Goal: Task Accomplishment & Management: Use online tool/utility

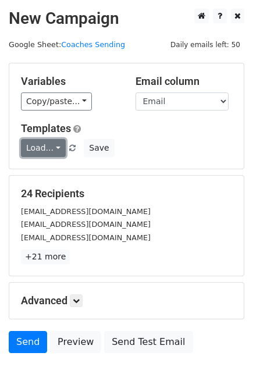
click at [51, 142] on link "Load..." at bounding box center [43, 148] width 45 height 18
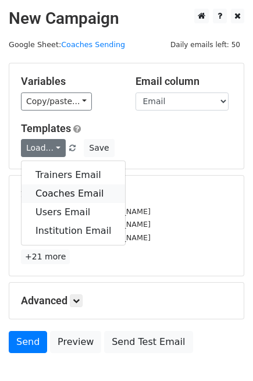
click at [62, 196] on link "Coaches Email" at bounding box center [72, 193] width 103 height 19
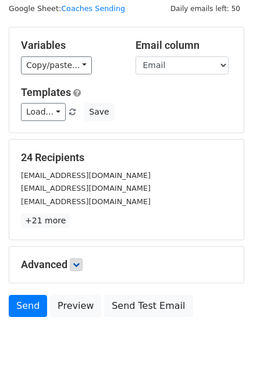
scroll to position [71, 0]
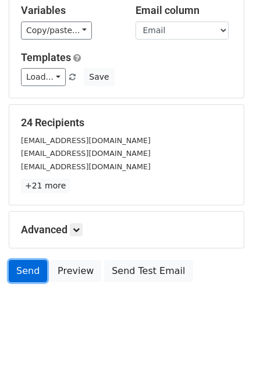
click at [32, 266] on link "Send" at bounding box center [28, 271] width 38 height 22
